Goal: Transaction & Acquisition: Purchase product/service

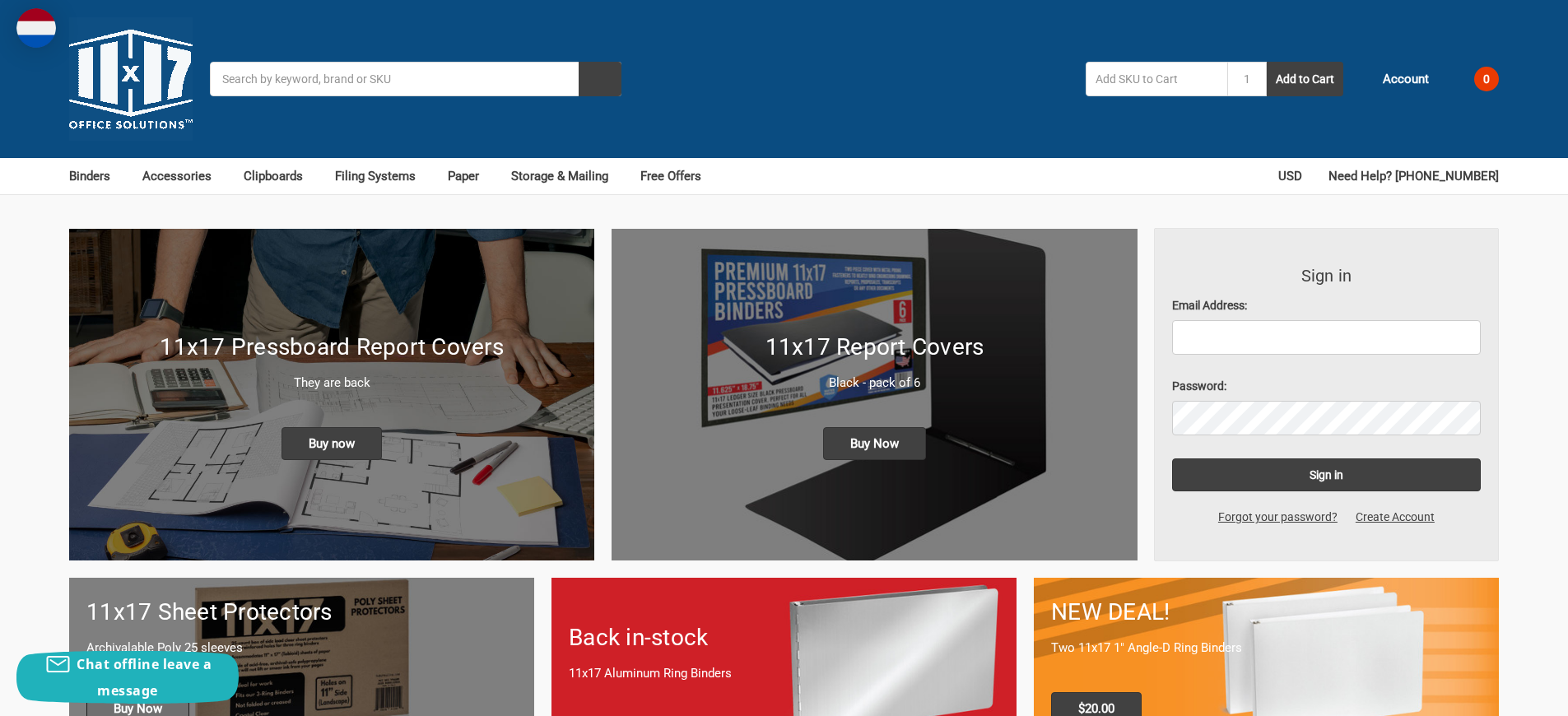
click at [138, 692] on span "Buy Now" at bounding box center [138, 708] width 103 height 33
click at [874, 427] on span "Buy Now" at bounding box center [874, 443] width 103 height 33
click at [332, 427] on span "Buy now" at bounding box center [332, 443] width 101 height 33
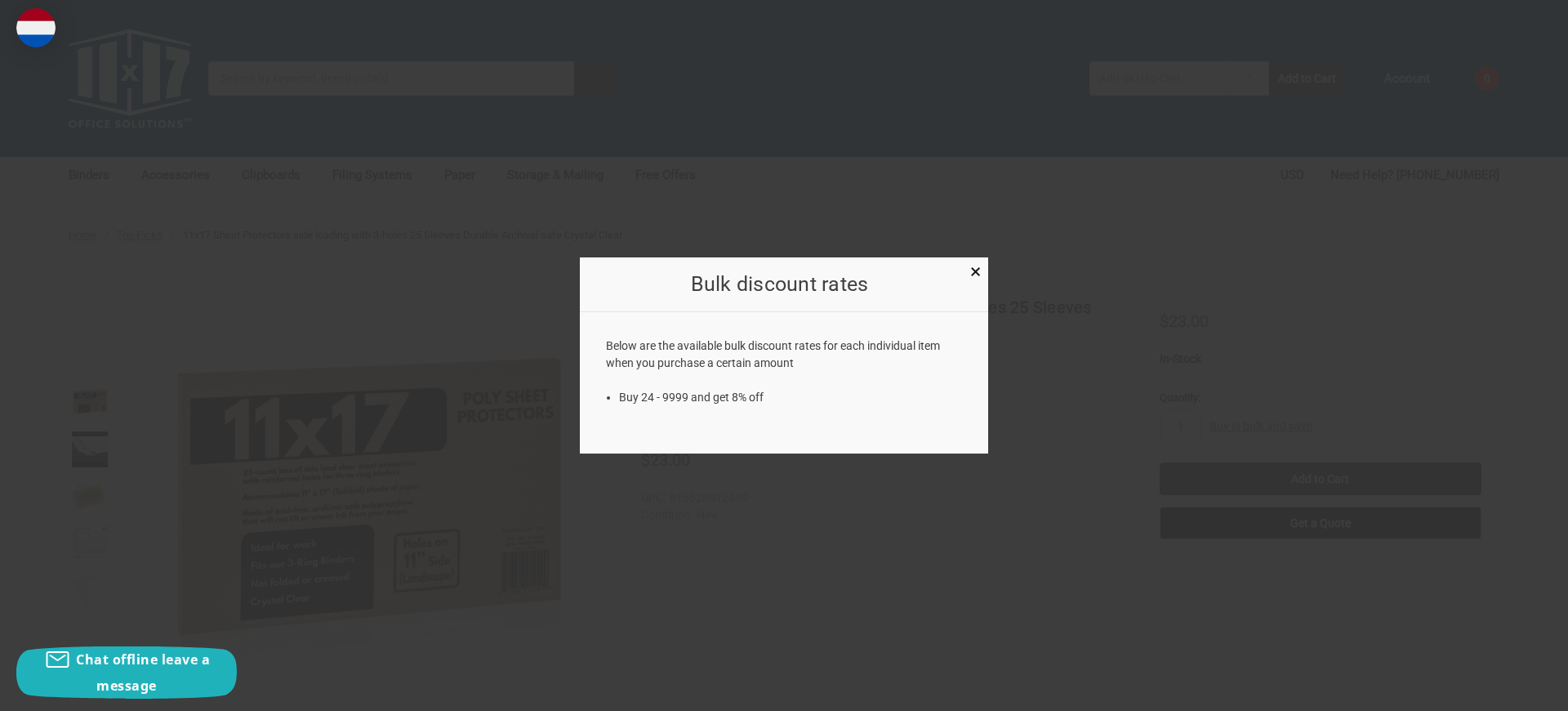
click at [1261, 355] on div at bounding box center [784, 356] width 1568 height 711
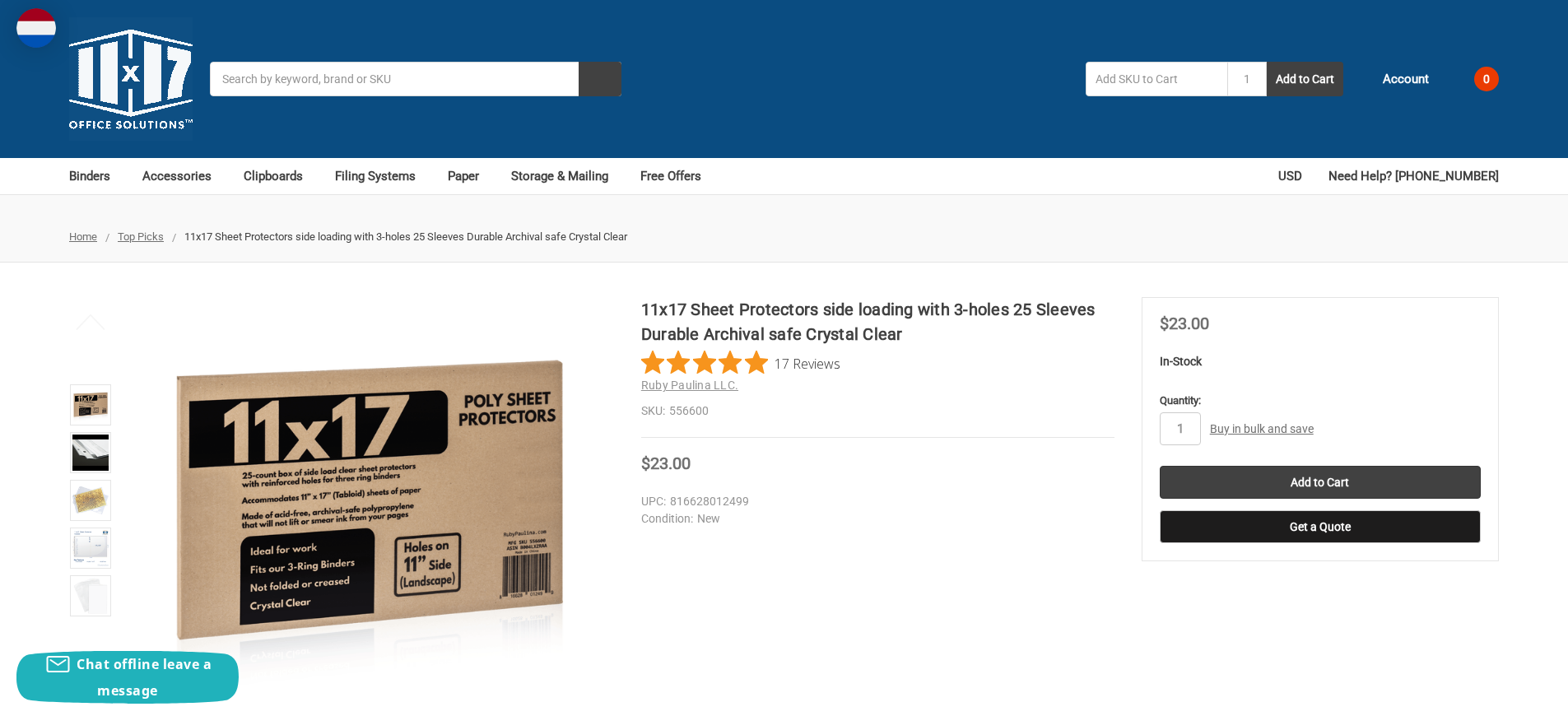
click at [1261, 422] on link "Buy in bulk and save" at bounding box center [1262, 429] width 104 height 13
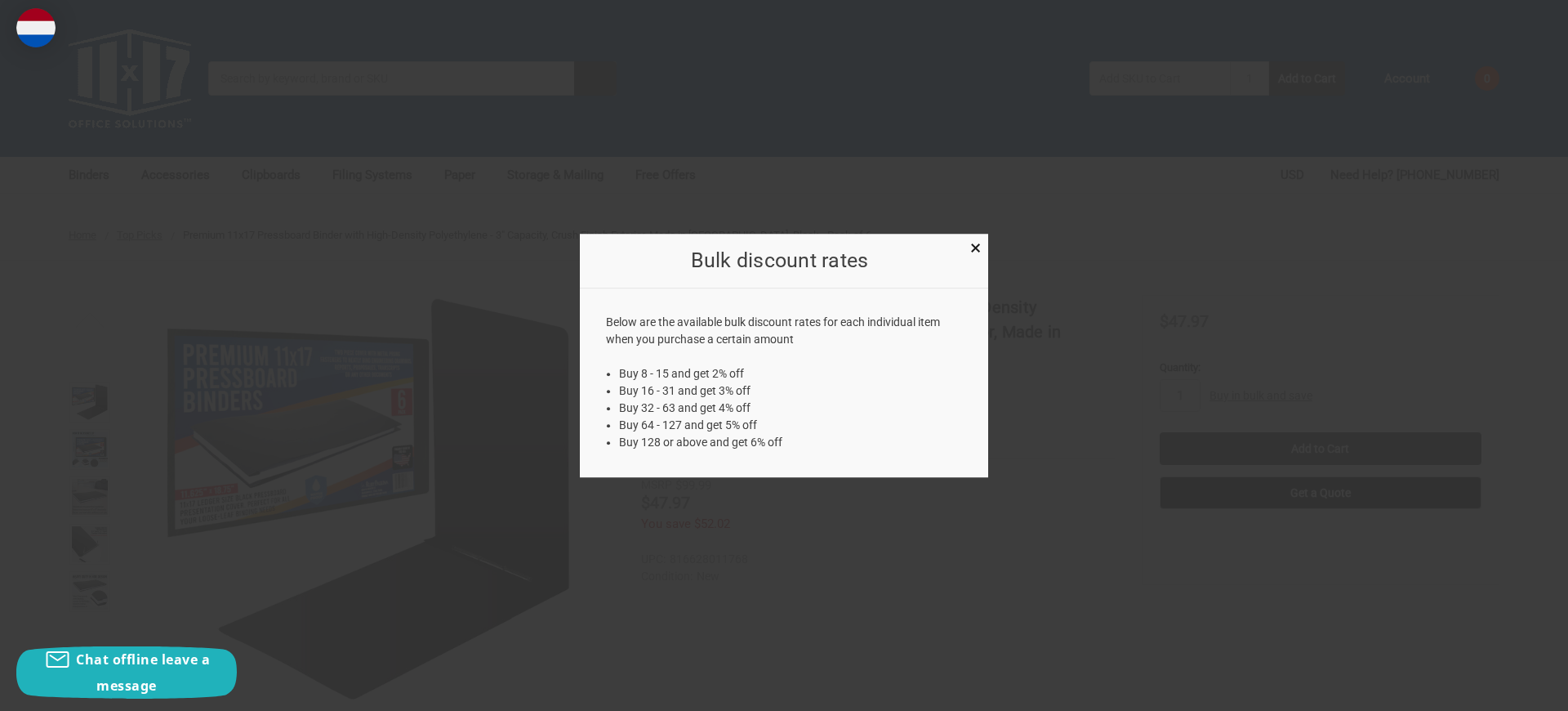
click at [1261, 325] on div at bounding box center [784, 356] width 1568 height 711
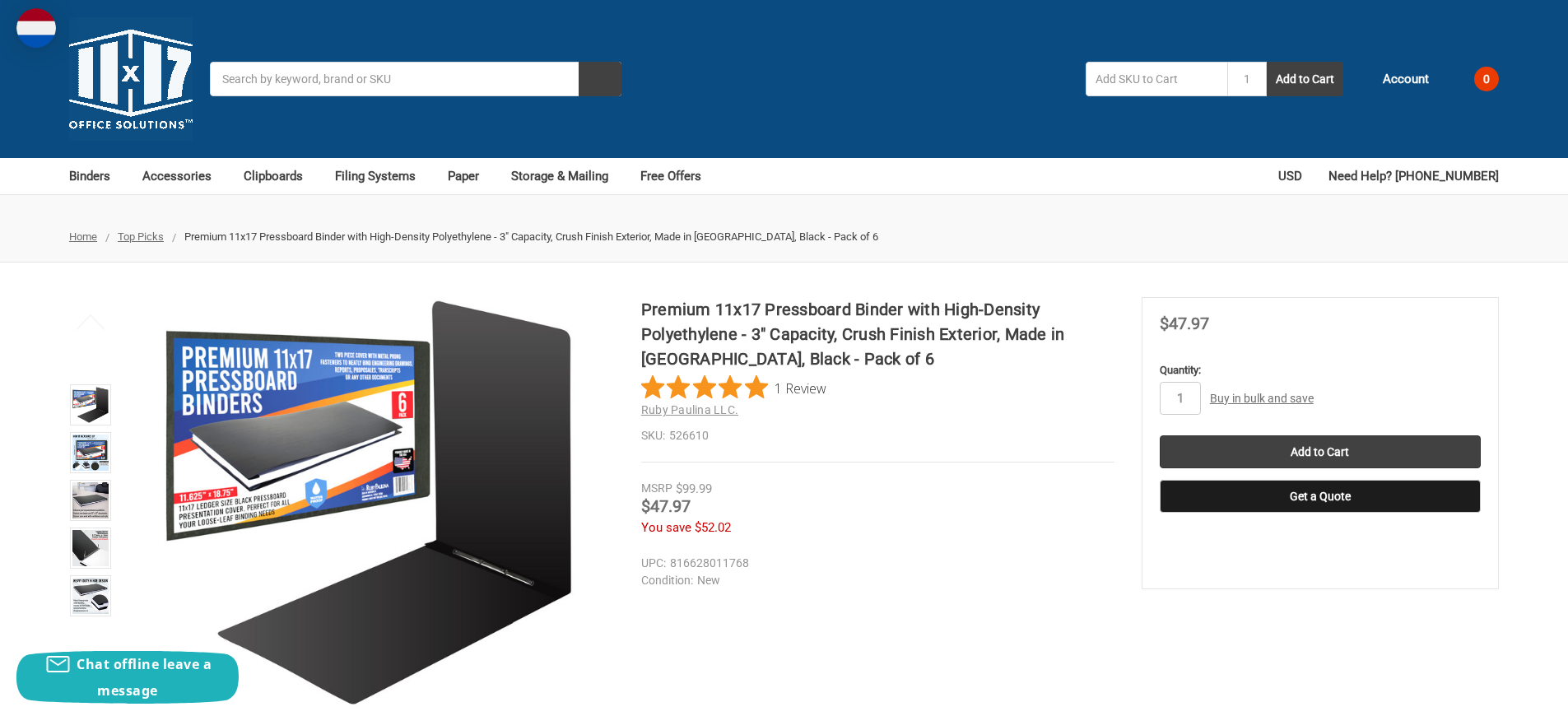
click at [1261, 392] on link "Buy in bulk and save" at bounding box center [1262, 399] width 104 height 13
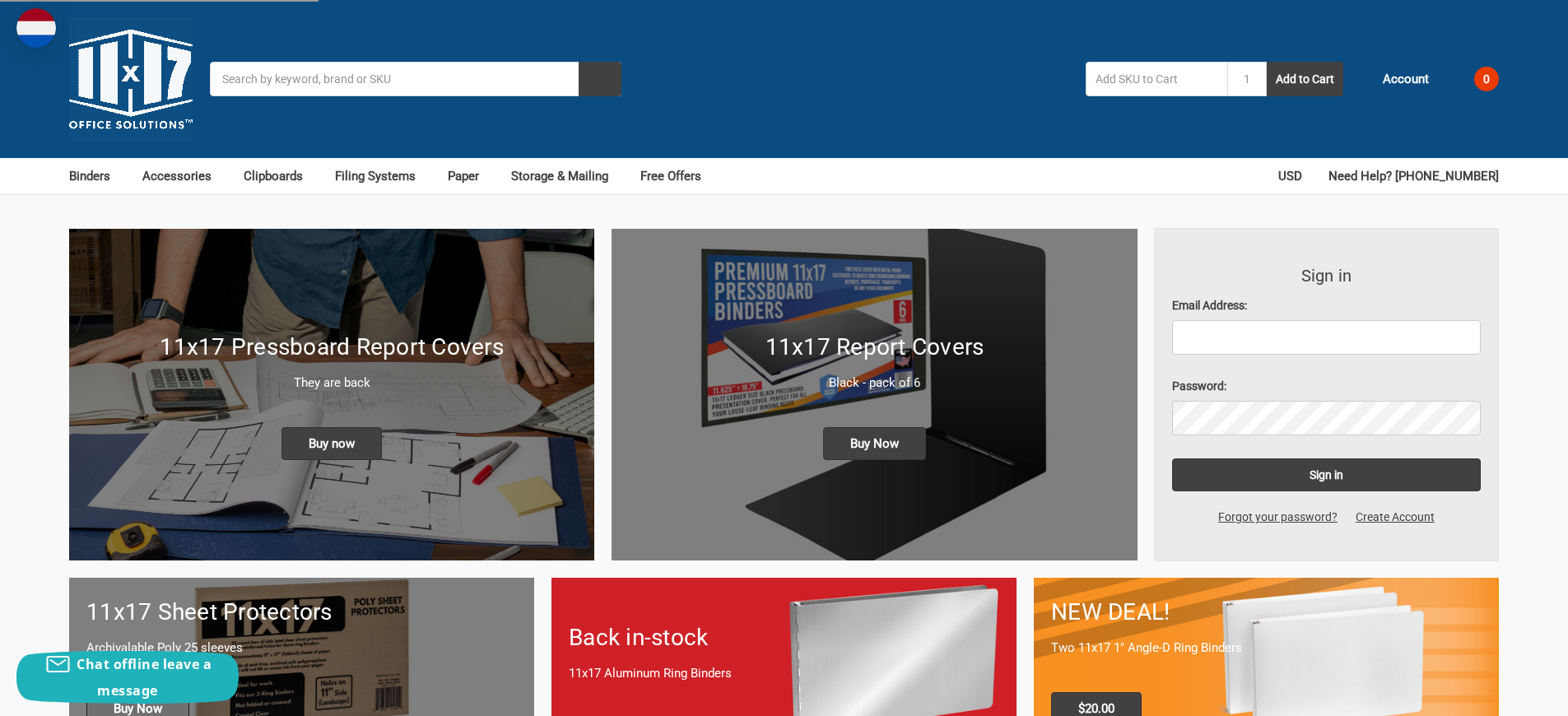
click at [138, 692] on span "Buy Now" at bounding box center [138, 708] width 103 height 33
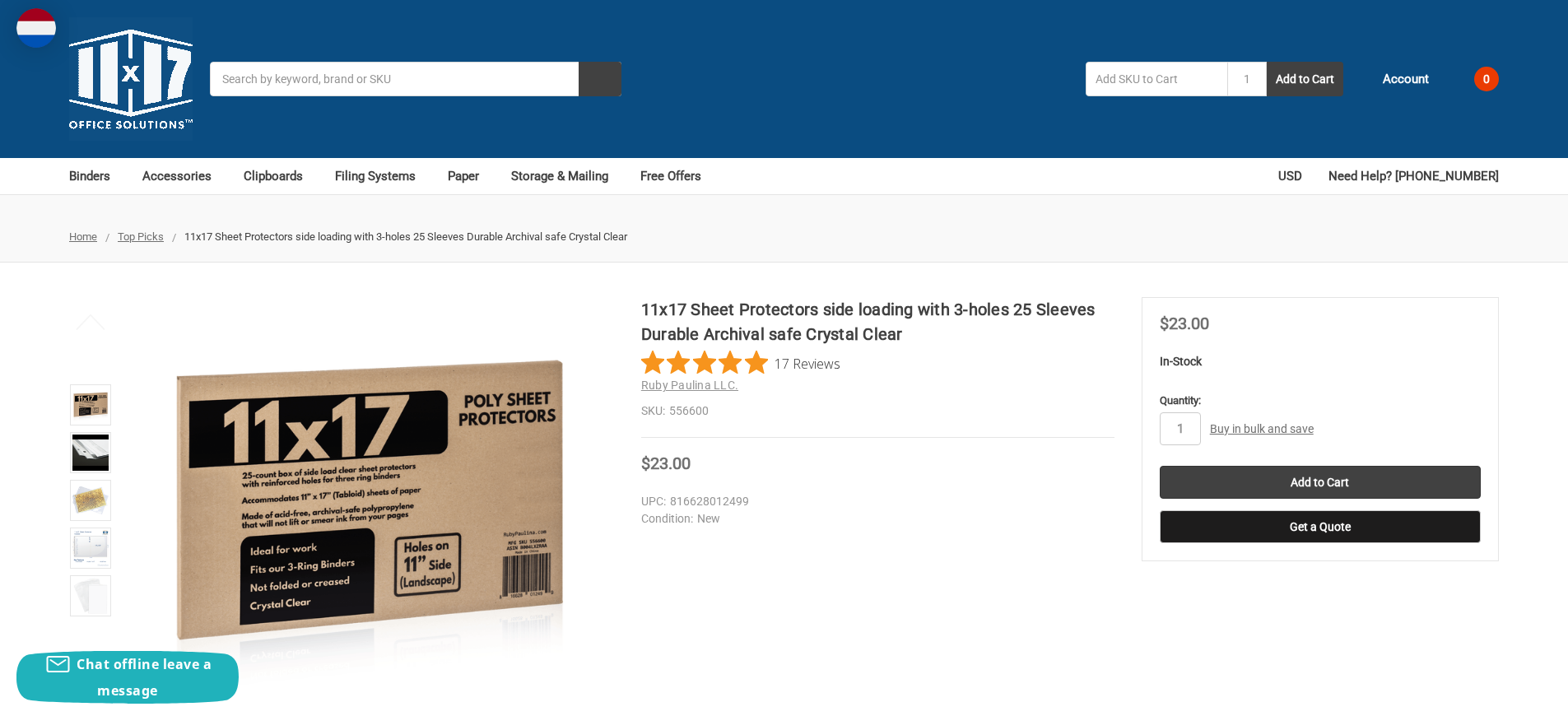
click at [1261, 422] on link "Buy in bulk and save" at bounding box center [1262, 429] width 104 height 13
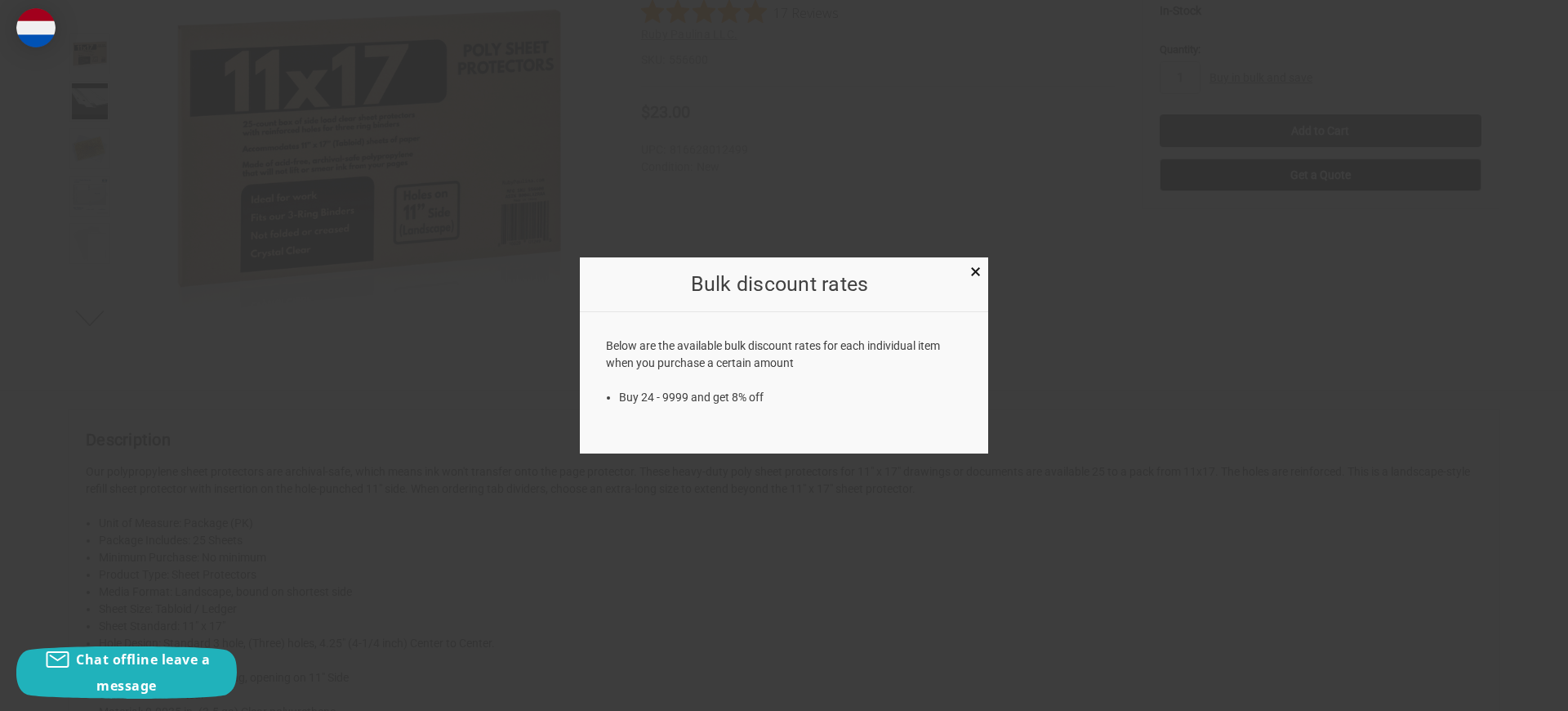
click at [231, 356] on div at bounding box center [784, 356] width 1568 height 711
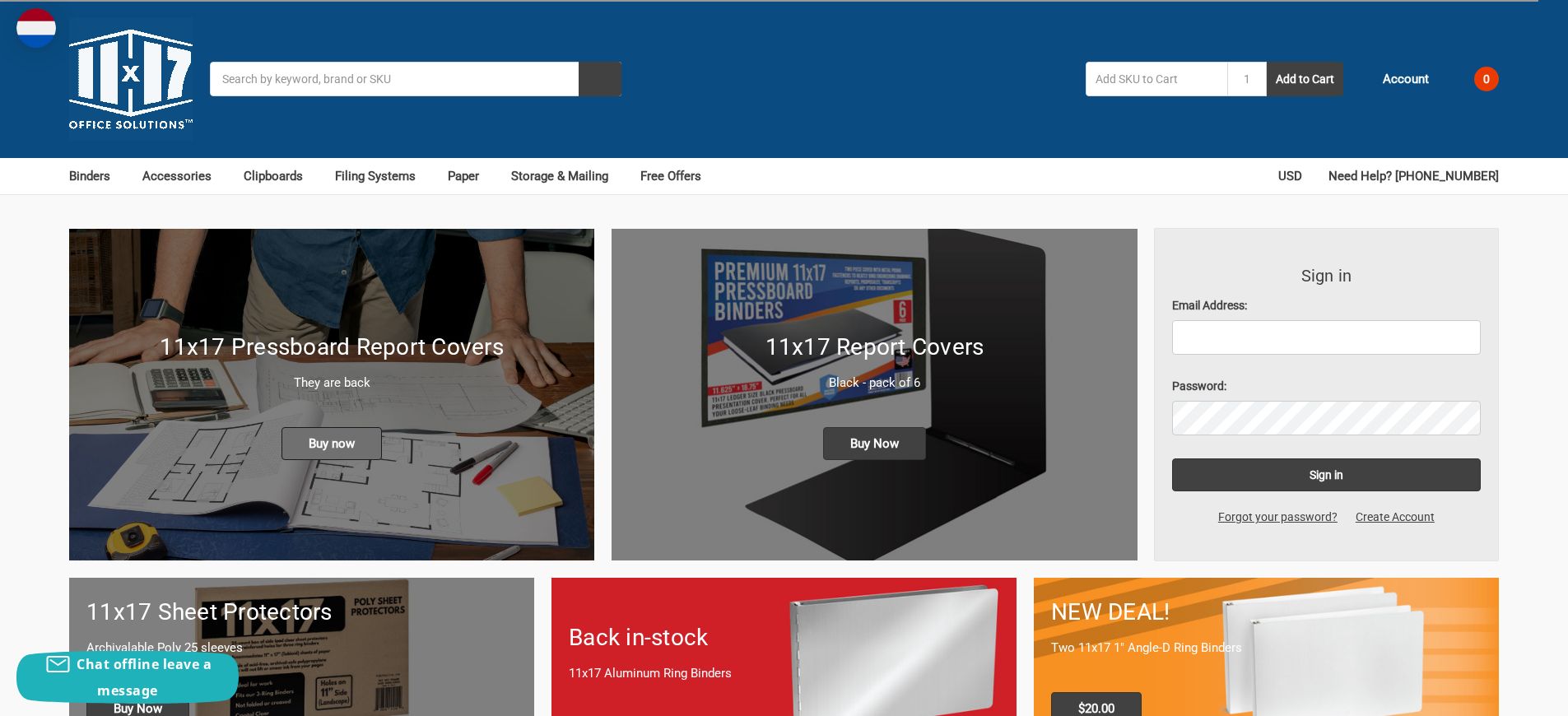
click at [332, 427] on span "Buy now" at bounding box center [332, 443] width 101 height 33
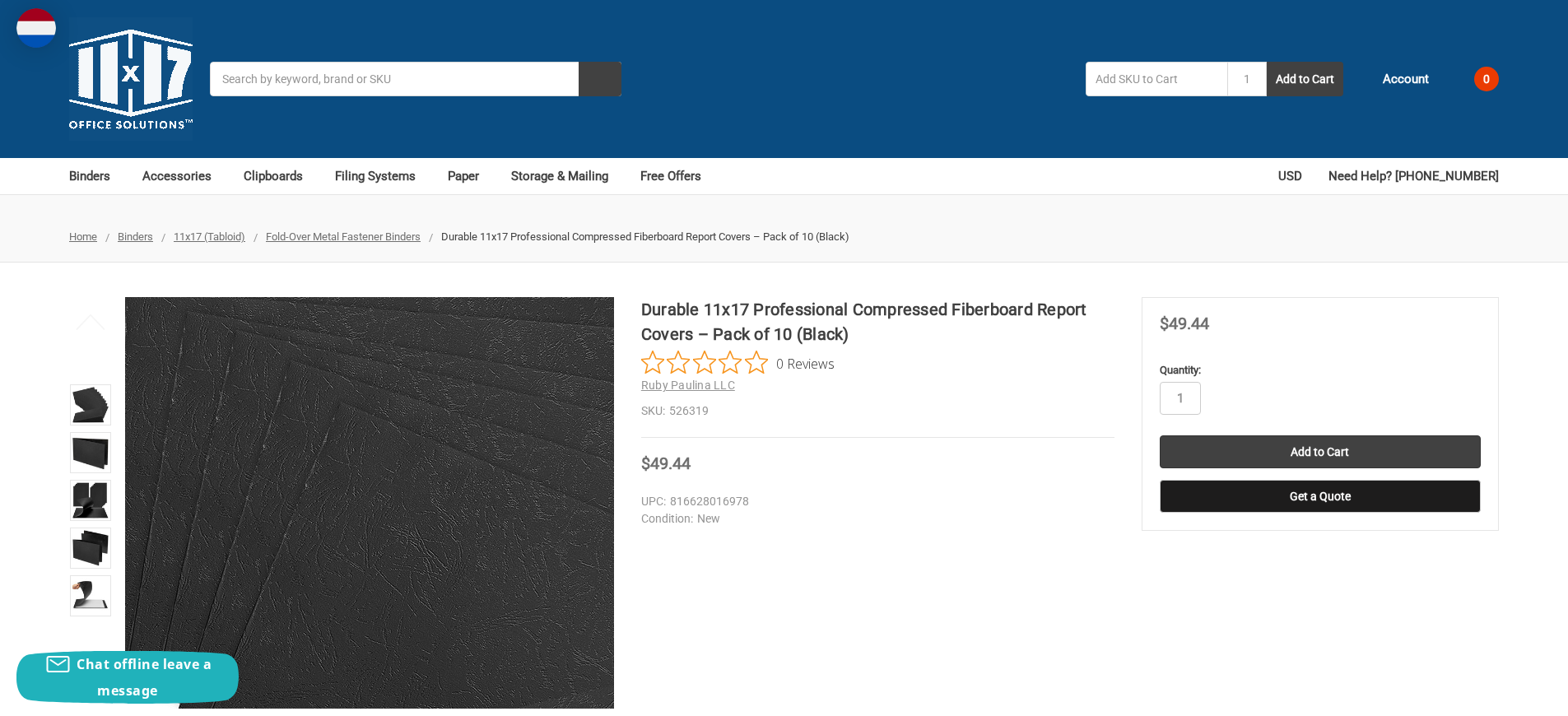
scroll to position [533, 0]
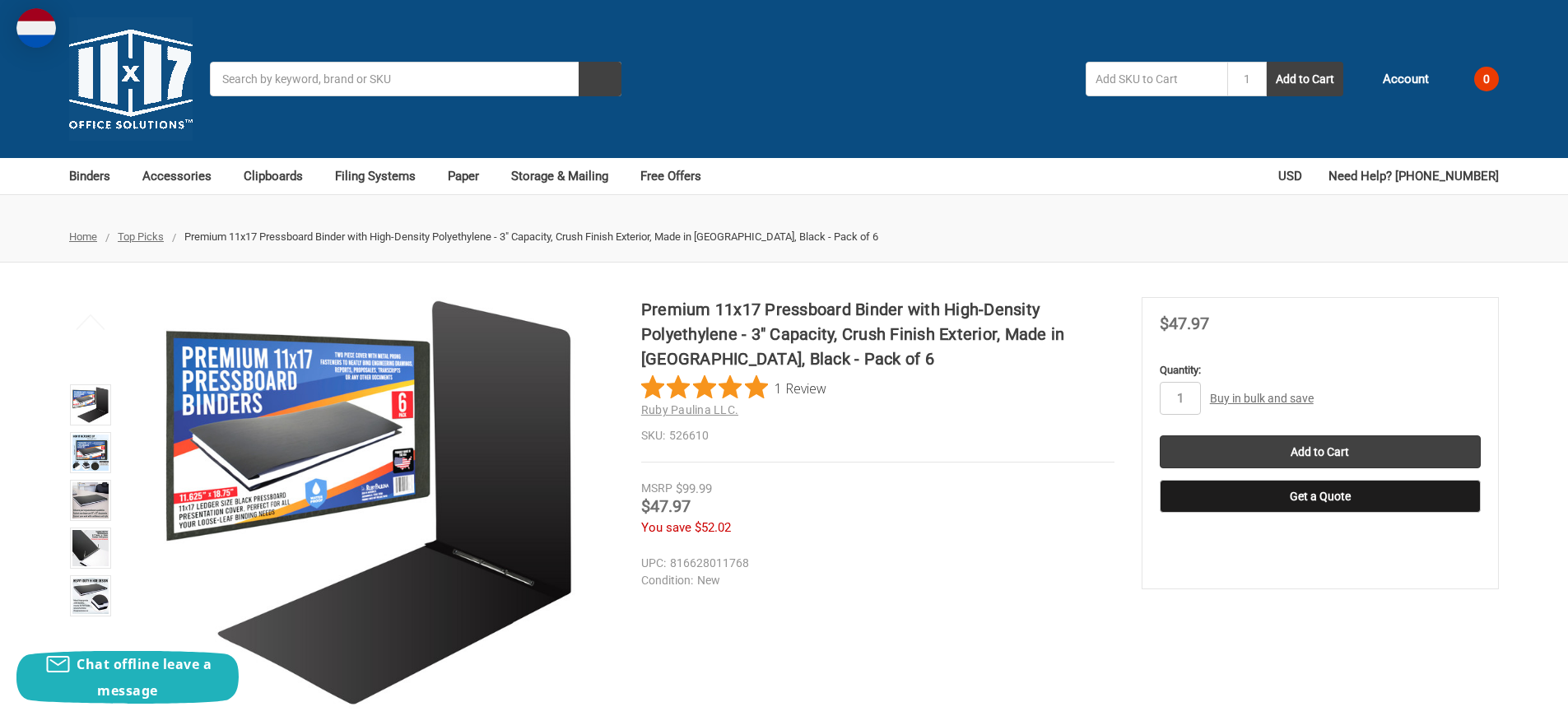
click at [1261, 392] on link "Buy in bulk and save" at bounding box center [1262, 399] width 104 height 13
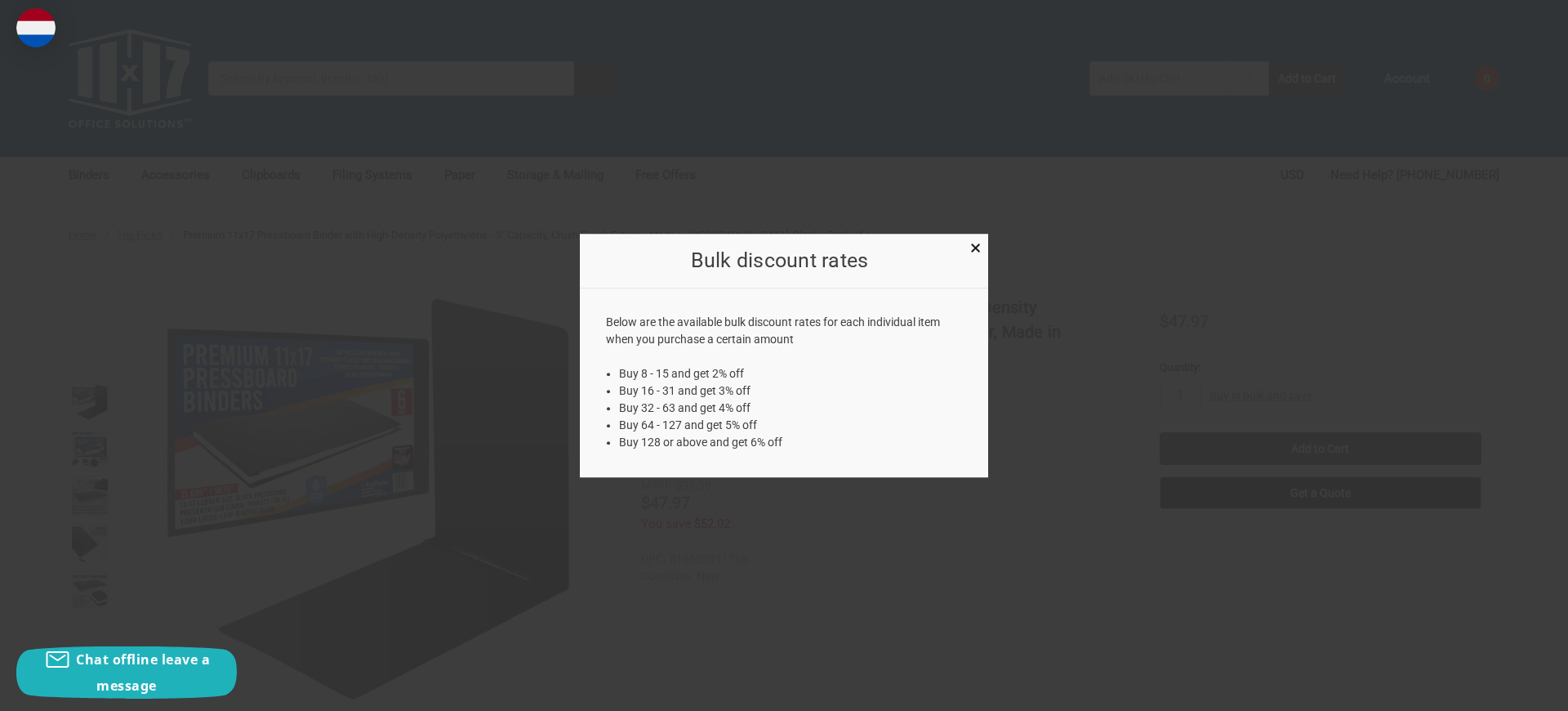
click at [231, 356] on div at bounding box center [784, 356] width 1568 height 711
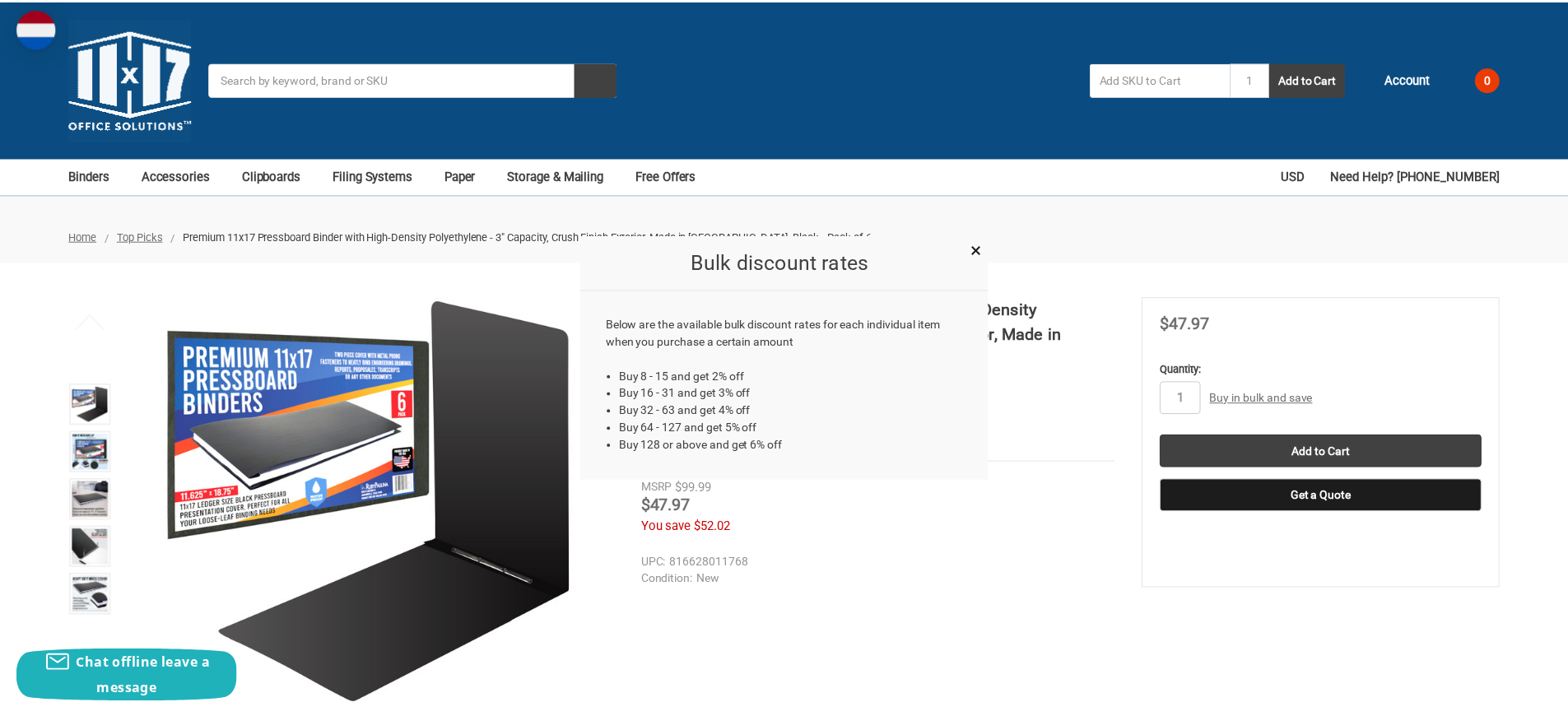
scroll to position [2475, 0]
